Goal: Register for event/course

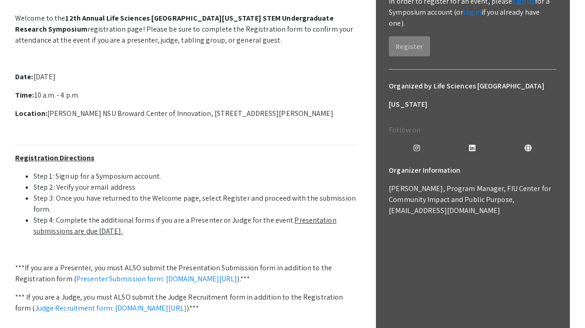
scroll to position [153, 0]
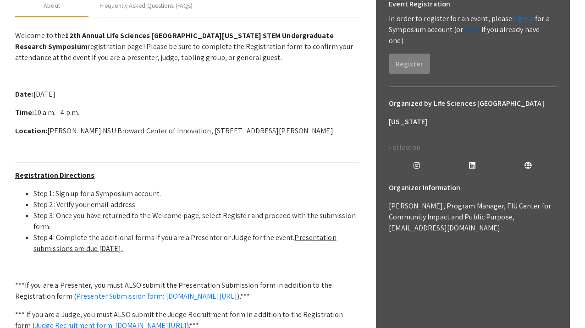
click at [469, 30] on link "log in" at bounding box center [472, 30] width 18 height 10
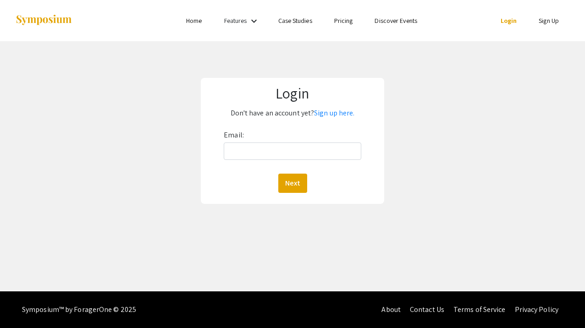
click at [271, 160] on div "Email: Next" at bounding box center [292, 160] width 137 height 65
click at [273, 158] on input "Email:" at bounding box center [292, 151] width 137 height 17
type input "[EMAIL_ADDRESS][DOMAIN_NAME]"
click at [289, 185] on button "Next" at bounding box center [292, 183] width 29 height 19
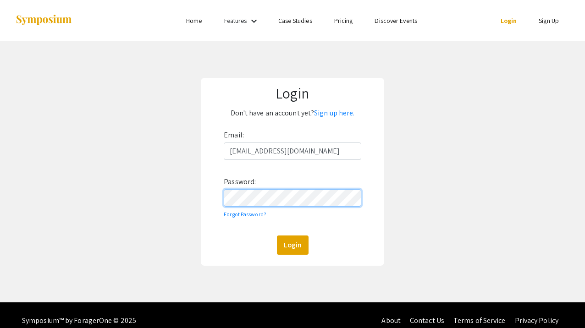
click at [277, 236] on button "Login" at bounding box center [293, 245] width 32 height 19
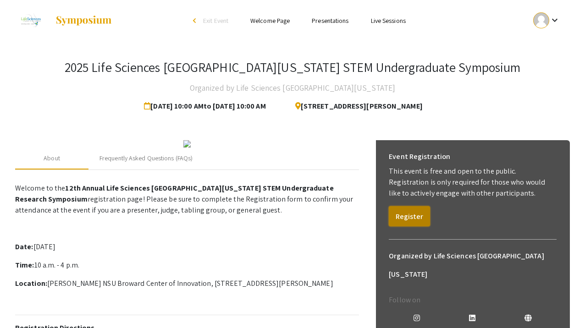
click at [403, 222] on button "Register" at bounding box center [409, 216] width 41 height 20
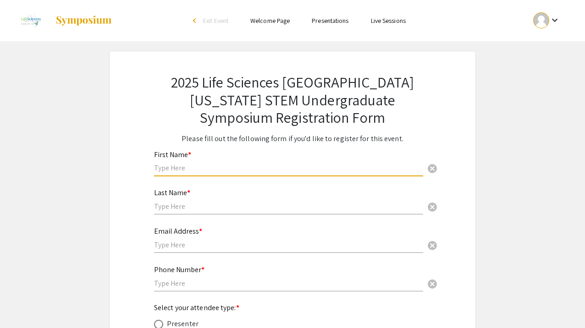
click at [240, 168] on input "text" at bounding box center [288, 168] width 269 height 10
type input "Janice"
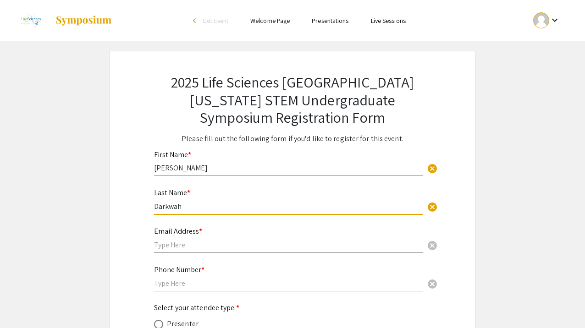
type input "Darkwah"
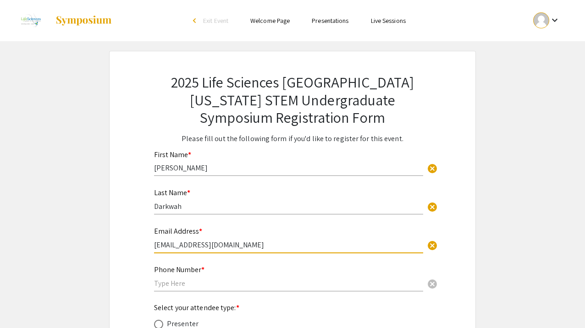
type input "jxd4229@miami.edu"
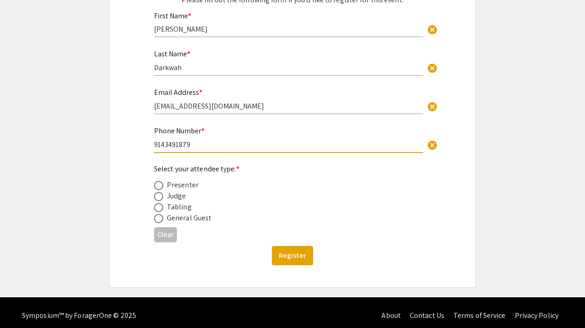
scroll to position [146, 0]
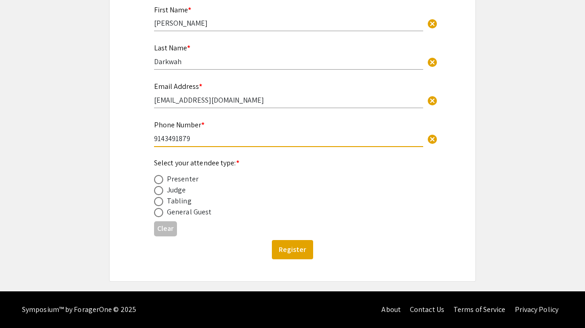
type input "9143491879"
click at [160, 182] on span at bounding box center [158, 179] width 9 height 9
click at [160, 182] on input "radio" at bounding box center [158, 179] width 9 height 9
radio input "true"
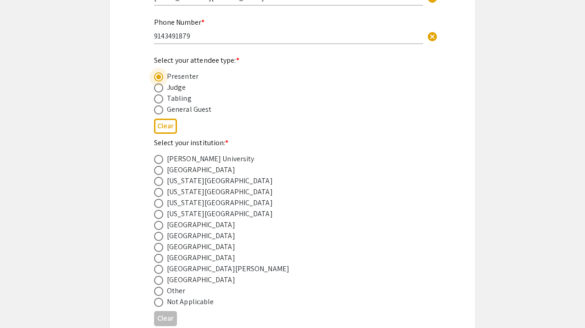
scroll to position [249, 0]
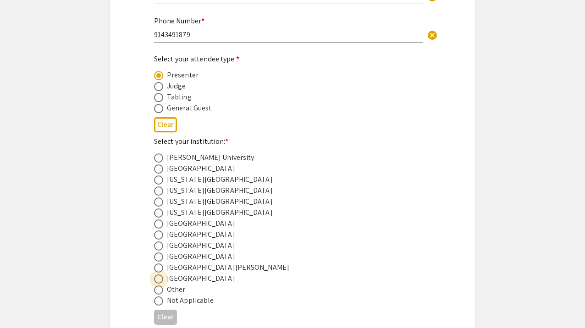
click at [162, 281] on span at bounding box center [158, 279] width 9 height 9
click at [162, 281] on input "radio" at bounding box center [158, 279] width 9 height 9
radio input "true"
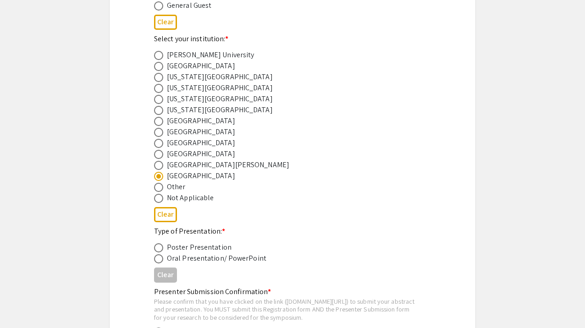
scroll to position [352, 0]
click at [159, 252] on span at bounding box center [158, 246] width 9 height 9
click at [159, 252] on input "radio" at bounding box center [158, 246] width 9 height 9
radio input "true"
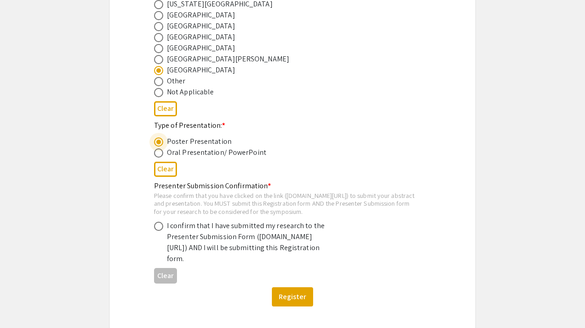
scroll to position [458, 0]
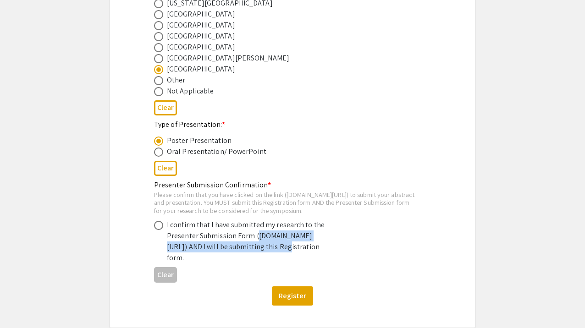
drag, startPoint x: 198, startPoint y: 269, endPoint x: 168, endPoint y: 254, distance: 33.0
click at [168, 254] on div "I confirm that I have submitted my research to the Presenter Submission Form (s…" at bounding box center [247, 242] width 160 height 44
copy div "symposium.foragerone.com/lssfsymposium2025/submission"
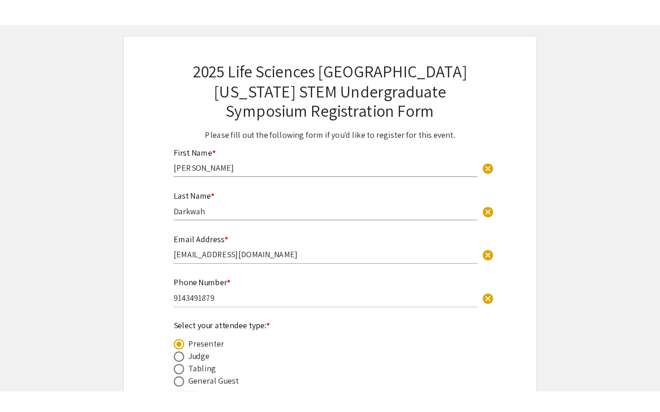
scroll to position [0, 0]
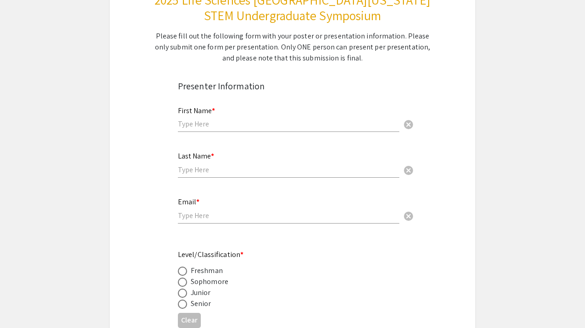
scroll to position [172, 0]
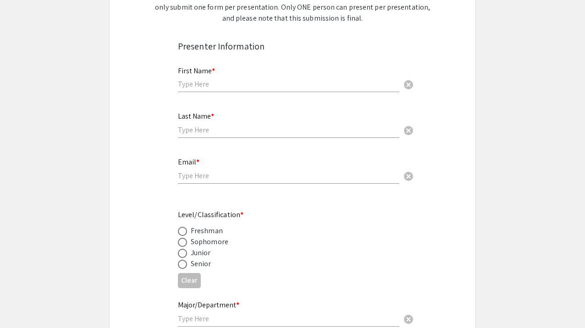
click at [216, 81] on input "text" at bounding box center [288, 84] width 221 height 10
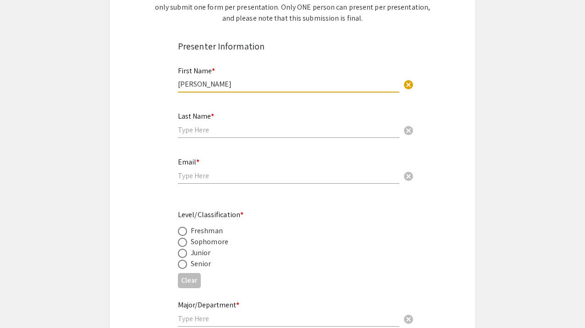
type input "[PERSON_NAME]"
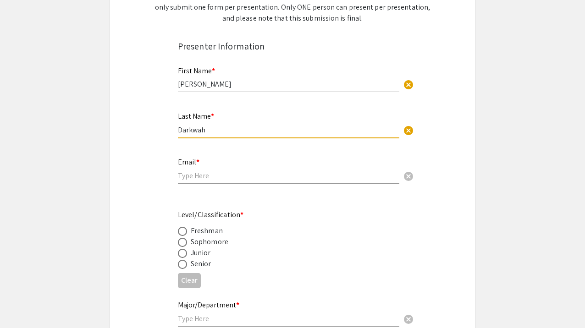
type input "Darkwah"
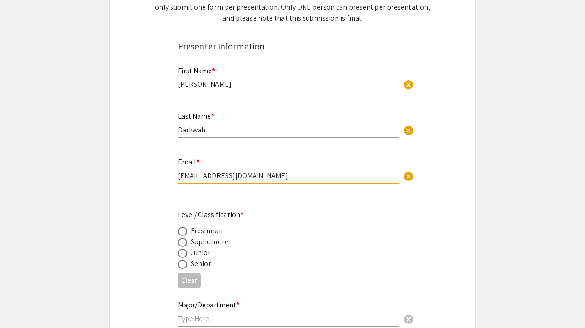
type input "jxd4229@miami.edu"
click at [180, 256] on span at bounding box center [182, 253] width 9 height 9
click at [180, 256] on input "radio" at bounding box center [182, 253] width 9 height 9
radio input "true"
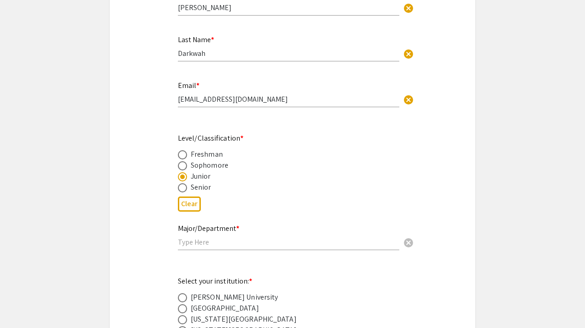
scroll to position [322, 0]
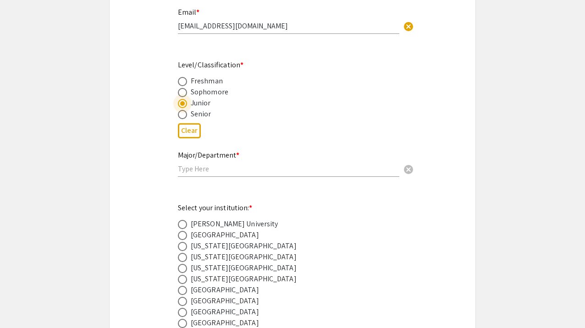
click at [227, 165] on div "Major/Department * cancel" at bounding box center [288, 159] width 221 height 35
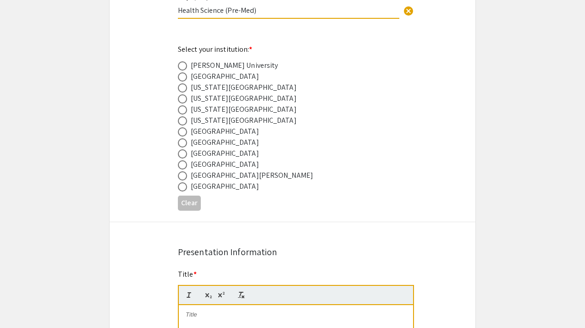
scroll to position [511, 0]
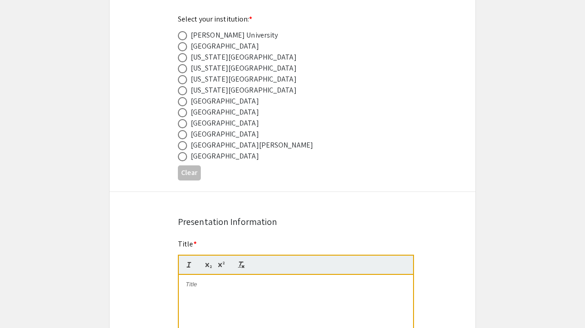
type input "Health Science (Pre-Med)"
click at [185, 161] on span at bounding box center [182, 156] width 9 height 9
click at [185, 161] on input "radio" at bounding box center [182, 156] width 9 height 9
radio input "true"
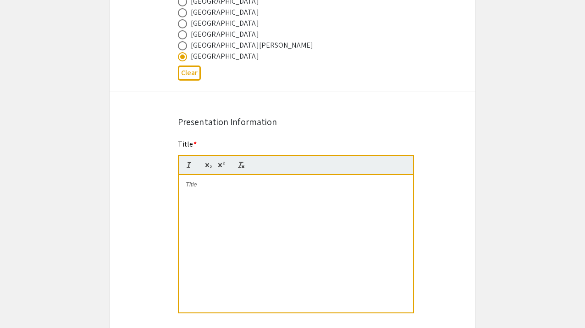
scroll to position [634, 0]
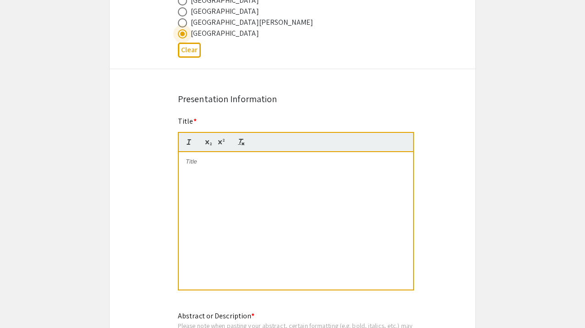
click at [211, 173] on div at bounding box center [296, 220] width 234 height 137
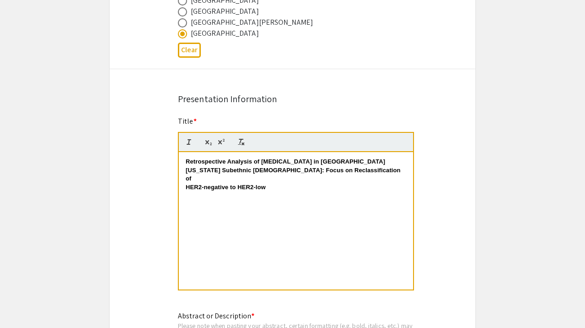
scroll to position [0, 0]
click at [186, 184] on strong "HER2-negative to HER2-low" at bounding box center [226, 187] width 80 height 7
click at [185, 175] on div "Retrospective Analysis of Breast Cancer in South Florida Subethnic Hispanics: F…" at bounding box center [296, 220] width 234 height 137
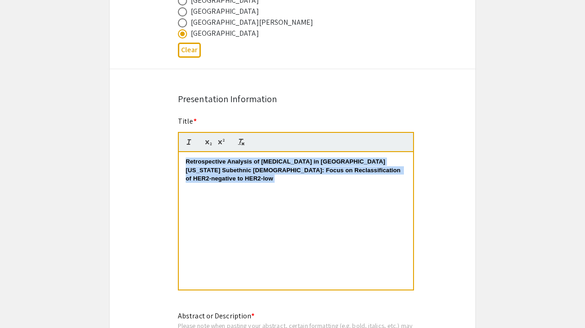
drag, startPoint x: 384, startPoint y: 175, endPoint x: 165, endPoint y: 157, distance: 219.8
click at [165, 158] on div "Symposium Presentation Submission 2025 Life Sciences South Florida STEM Undergr…" at bounding box center [292, 244] width 367 height 1654
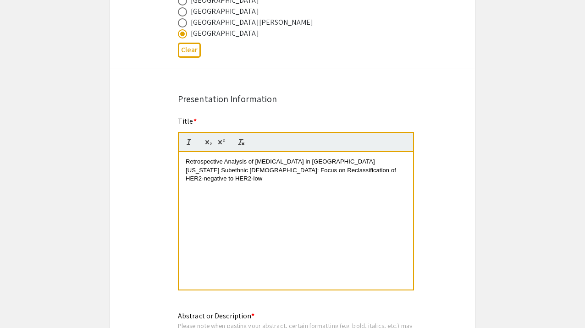
click at [319, 165] on span "Retrospective Analysis of Breast Cancer in South Florida Subethnic Hispanics: F…" at bounding box center [292, 170] width 212 height 24
click at [353, 165] on span "Retrospective Analysis of Breast Cancer in South Florida Subethnic Hispanics: F…" at bounding box center [292, 170] width 212 height 24
click at [353, 172] on p "Retrospective Analysis of Breast Cancer in South Florida Subethnic Hispanics: F…" at bounding box center [296, 170] width 220 height 25
click at [350, 165] on span "Retrospective Analysis of Breast Cancer in South Florida Subethnic Hispanics: F…" at bounding box center [292, 170] width 212 height 24
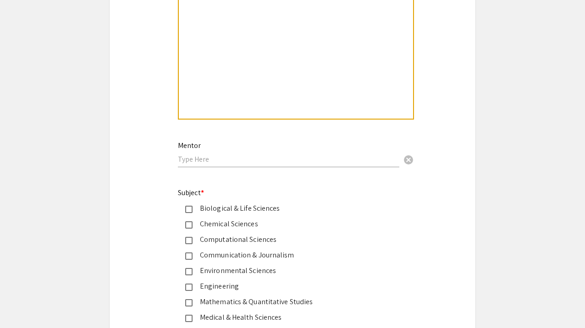
scroll to position [1021, 0]
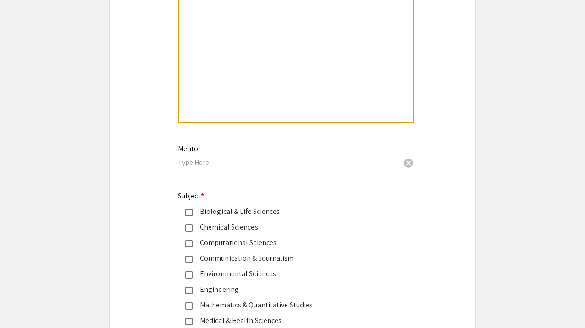
click at [322, 166] on input "text" at bounding box center [288, 163] width 221 height 10
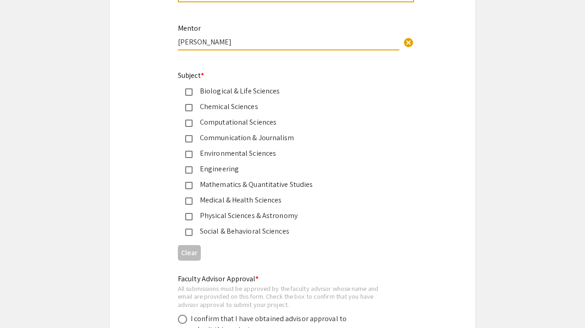
scroll to position [1144, 0]
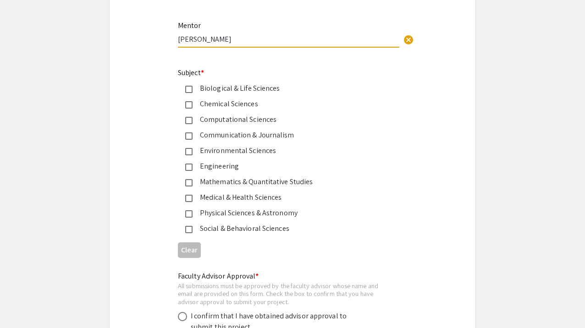
type input "Dr. Suzy Bianco"
click at [192, 93] on mat-pseudo-checkbox at bounding box center [188, 89] width 7 height 7
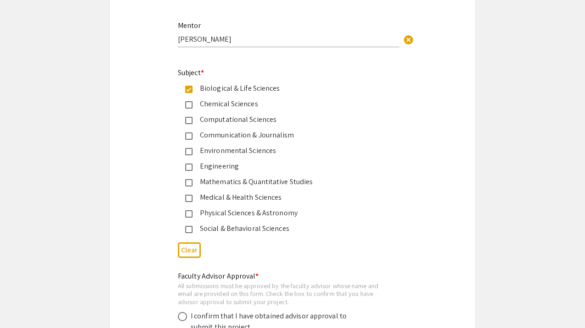
click at [195, 203] on div "Medical & Health Sciences" at bounding box center [288, 197] width 192 height 11
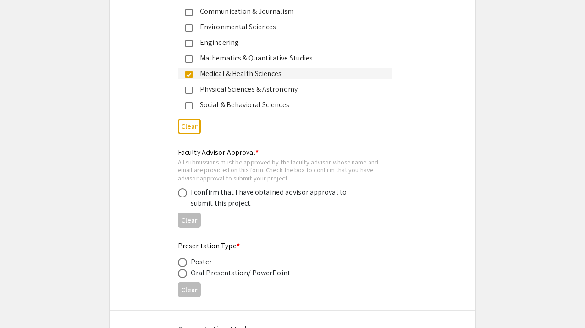
scroll to position [1276, 0]
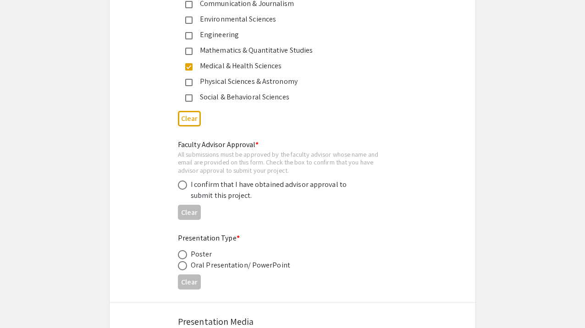
click at [187, 189] on span at bounding box center [182, 185] width 9 height 9
click at [187, 189] on input "radio" at bounding box center [182, 185] width 9 height 9
radio input "true"
click at [187, 258] on span at bounding box center [182, 254] width 9 height 9
click at [187, 258] on input "radio" at bounding box center [182, 254] width 9 height 9
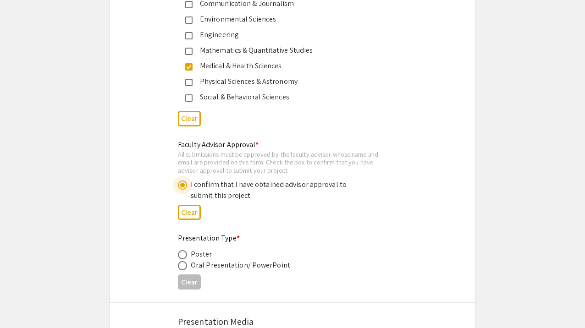
radio input "true"
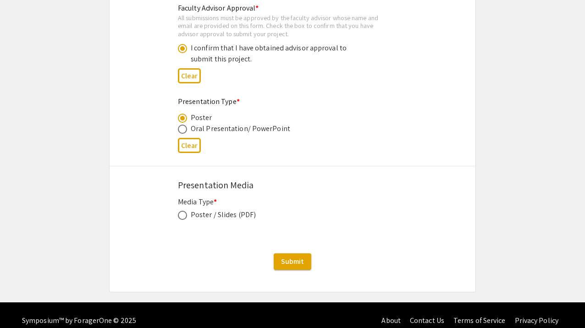
scroll to position [1426, 0]
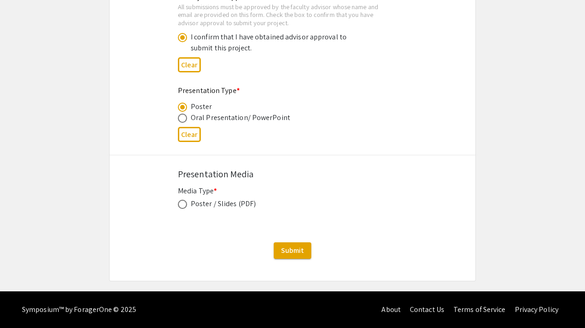
click at [190, 205] on label at bounding box center [184, 204] width 13 height 9
click at [187, 205] on input "radio" at bounding box center [182, 204] width 9 height 9
radio input "true"
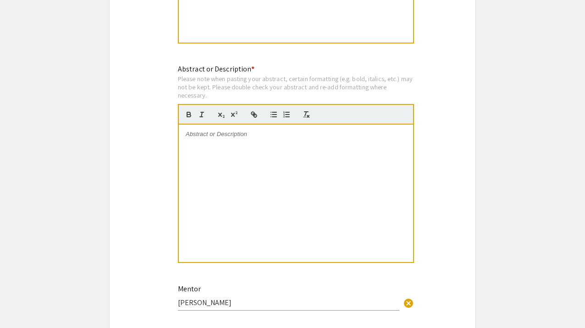
scroll to position [864, 0]
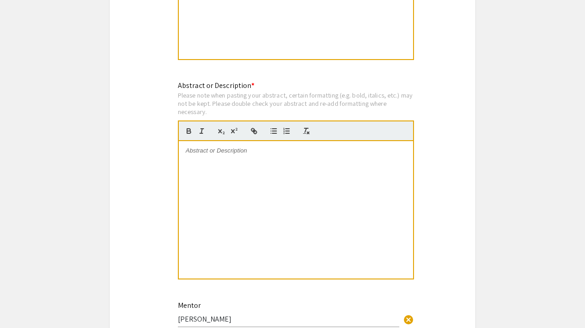
click at [244, 165] on div at bounding box center [296, 209] width 234 height 137
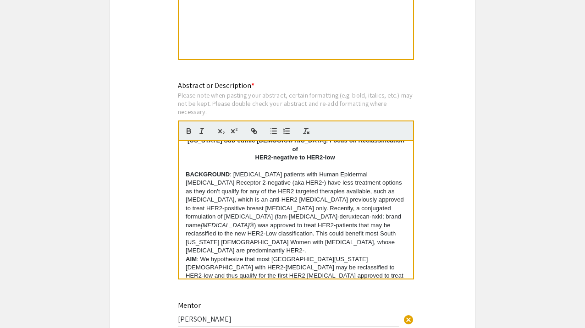
scroll to position [20, 0]
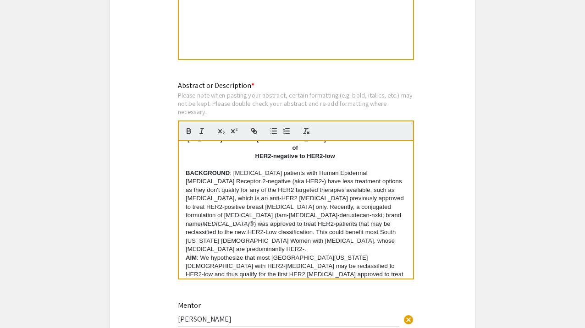
click at [282, 254] on p "AIM : We hypothesize that most South Florida Hispanics with HER2 - breast cance…" at bounding box center [296, 271] width 220 height 34
click at [289, 233] on p "BACKGROUND : Breast cancer patients with Human Epidermal growth factor Receptor…" at bounding box center [296, 211] width 220 height 85
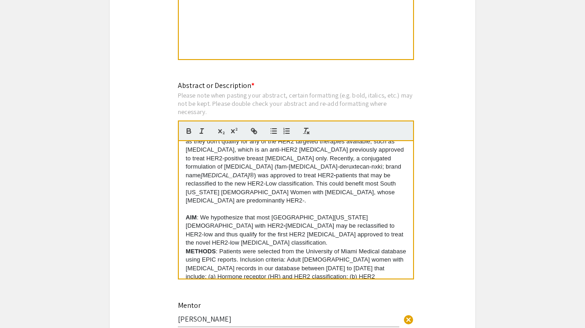
scroll to position [69, 0]
click at [393, 217] on p "AIM : We hypothesize that most South Florida Hispanics with HER2 - breast cance…" at bounding box center [296, 230] width 220 height 34
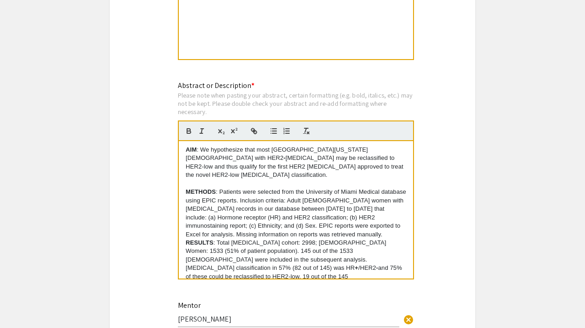
scroll to position [139, 0]
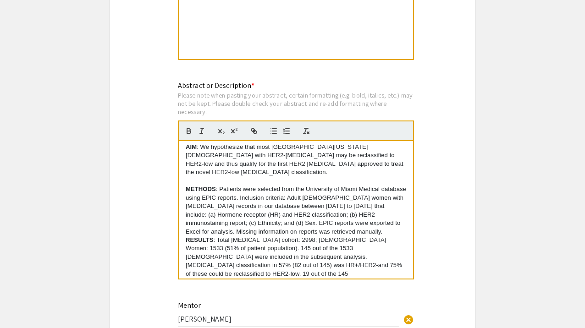
click at [380, 207] on p "METHODS : Patients were selected from the University of Miami Medical database …" at bounding box center [296, 210] width 220 height 51
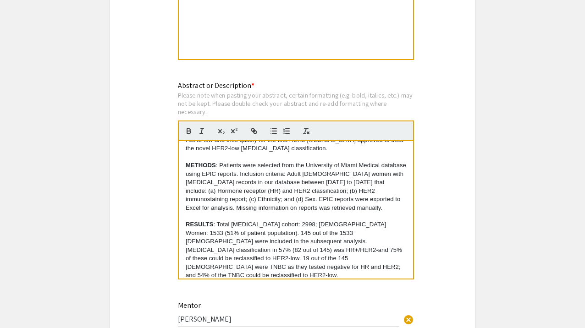
scroll to position [171, 0]
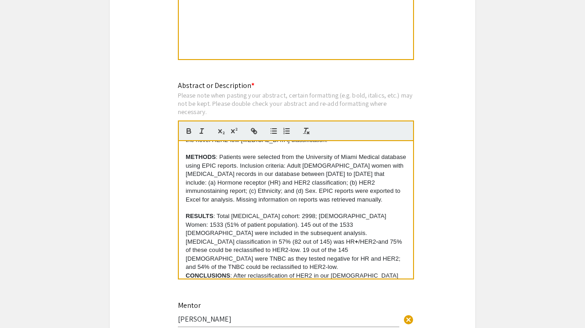
click at [338, 239] on p "RESULTS : Total breast cancer cohort: 2998; Hispanic Women: 1533 (51% of patien…" at bounding box center [296, 241] width 220 height 59
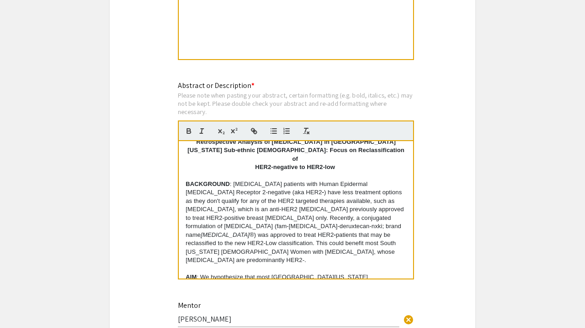
scroll to position [0, 0]
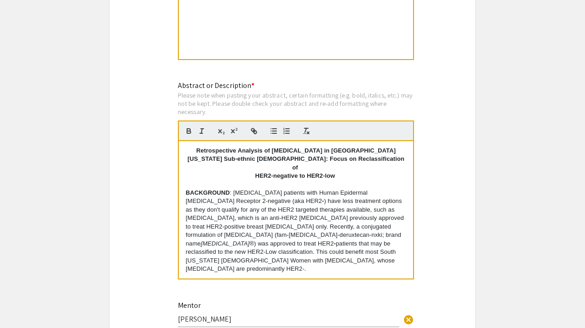
click at [360, 236] on p "BACKGROUND : Breast cancer patients with Human Epidermal growth factor Receptor…" at bounding box center [296, 231] width 220 height 85
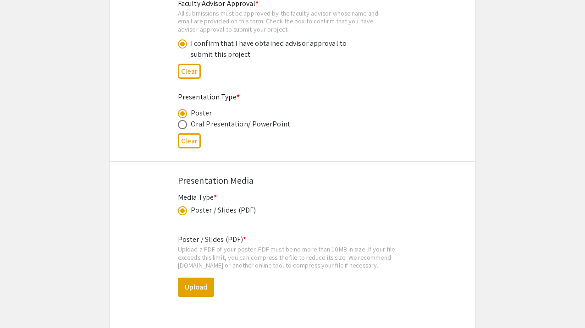
scroll to position [1439, 0]
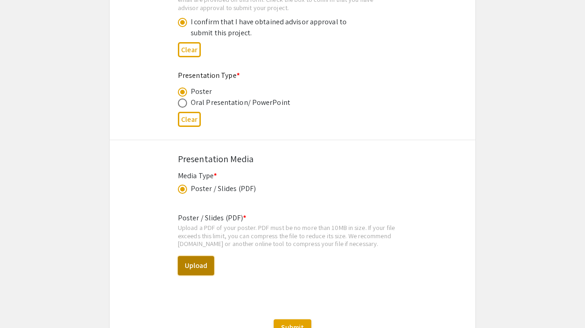
click at [213, 265] on button "Upload" at bounding box center [196, 265] width 36 height 19
click at [270, 227] on div "Upload a PDF of your poster. PDF must be no more than 10MB in size. If your fil…" at bounding box center [292, 236] width 229 height 24
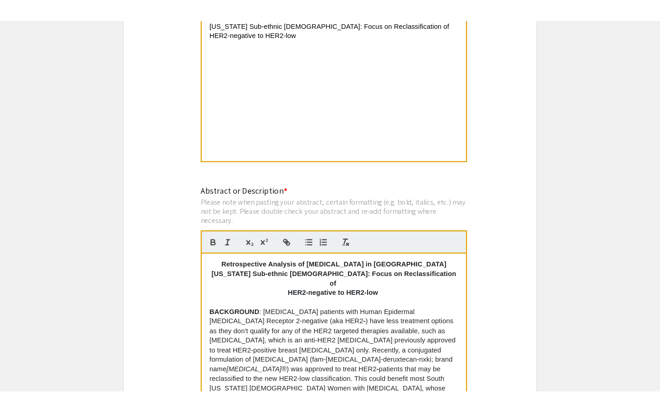
scroll to position [779, 0]
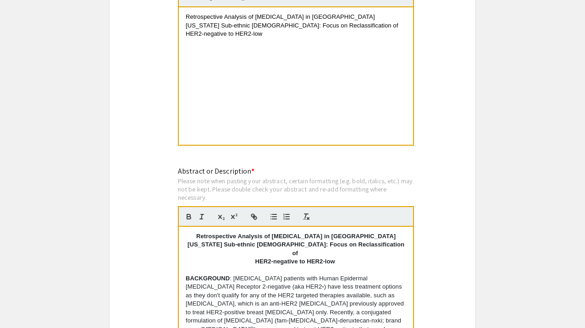
drag, startPoint x: 225, startPoint y: 129, endPoint x: 181, endPoint y: 235, distance: 114.7
click at [181, 235] on div "Retrospective Analysis of Breast Cancer in South Florida Sub-ethnic Hispanics: …" at bounding box center [296, 295] width 234 height 137
copy div "Retrospective Analysis of Breast Cancer in South Florida Sub-ethnic Hispanics: …"
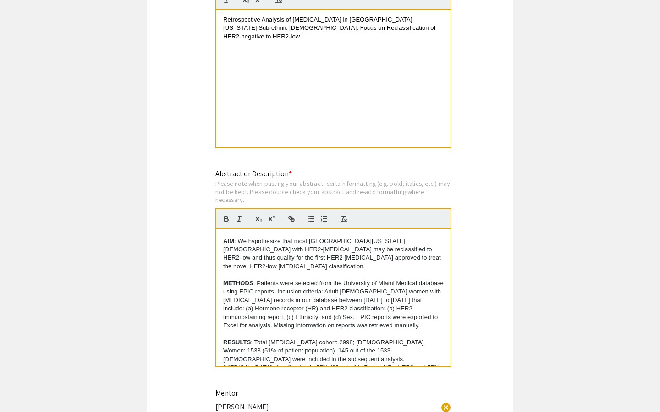
scroll to position [143, 0]
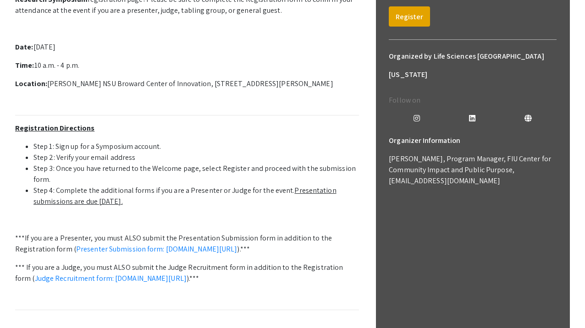
scroll to position [197, 0]
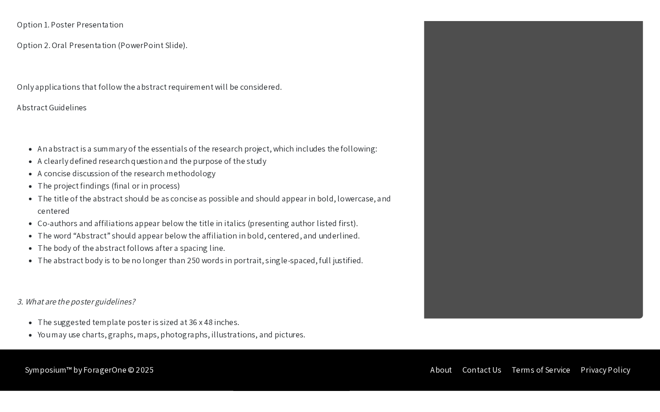
scroll to position [430, 0]
